Goal: Transaction & Acquisition: Subscribe to service/newsletter

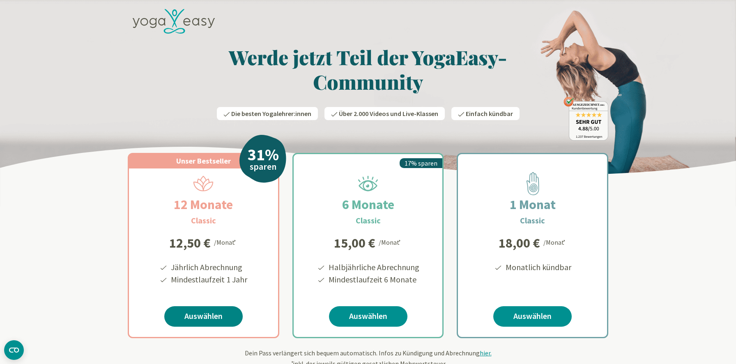
click at [199, 320] on link "Auswählen" at bounding box center [203, 317] width 78 height 21
